Goal: Communication & Community: Answer question/provide support

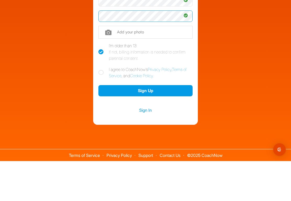
scroll to position [54, 0]
click at [106, 106] on label "I agree to CoachNow's Privacy Policy , Terms of Service , and Cookie Policy ." at bounding box center [145, 112] width 94 height 13
click at [102, 106] on input "I agree to CoachNow's Privacy Policy , Terms of Service , and Cookie Policy ." at bounding box center [99, 107] width 3 height 3
checkbox input "true"
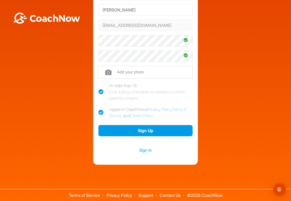
click at [150, 131] on button "Sign Up" at bounding box center [145, 130] width 94 height 11
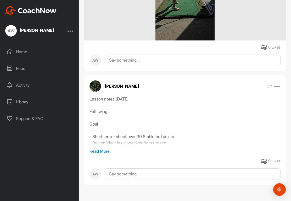
scroll to position [189, 0]
click at [101, 152] on p "Read More" at bounding box center [184, 151] width 191 height 6
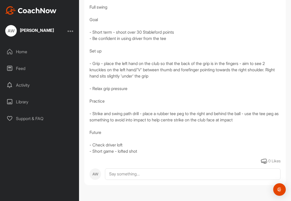
scroll to position [294, 0]
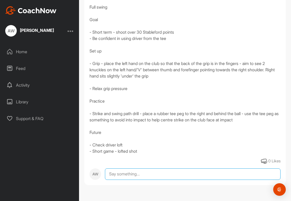
click at [123, 175] on textarea at bounding box center [192, 175] width 175 height 12
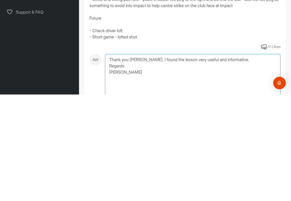
scroll to position [302, 0]
type textarea "Thank you [PERSON_NAME]. I found the lesson very useful and informative. Regard…"
click at [269, 150] on div "0 Likes" at bounding box center [274, 153] width 12 height 6
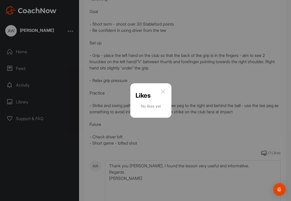
click at [165, 89] on img at bounding box center [163, 92] width 6 height 6
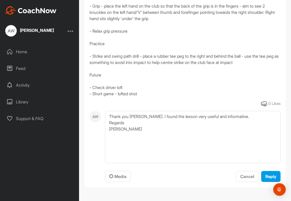
scroll to position [351, 0]
click at [273, 176] on span "Reply" at bounding box center [270, 176] width 11 height 5
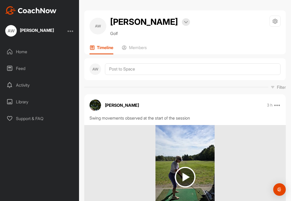
scroll to position [0, 0]
